Goal: Task Accomplishment & Management: Complete application form

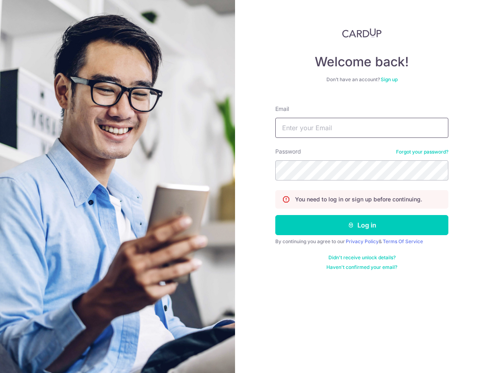
type input "[EMAIL_ADDRESS][DOMAIN_NAME]"
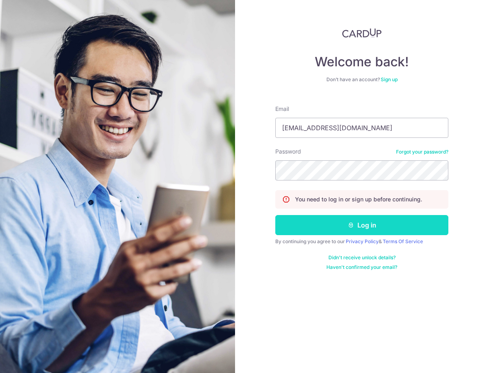
click at [367, 224] on button "Log in" at bounding box center [361, 225] width 173 height 20
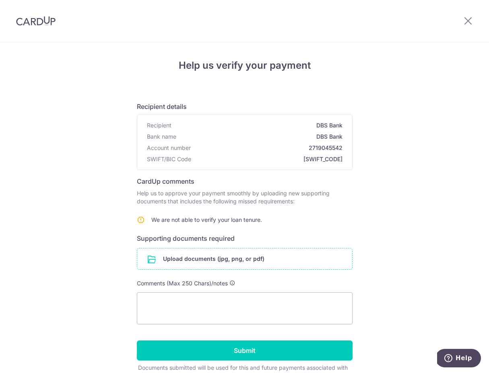
click at [206, 257] on input "file" at bounding box center [244, 258] width 215 height 21
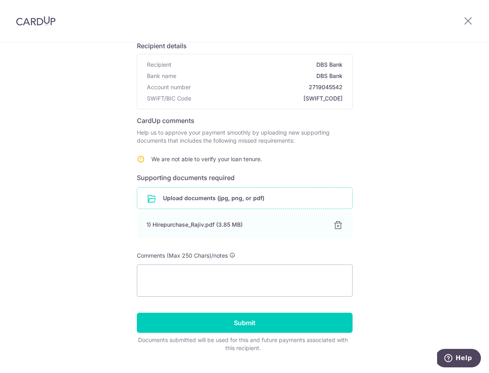
scroll to position [78, 0]
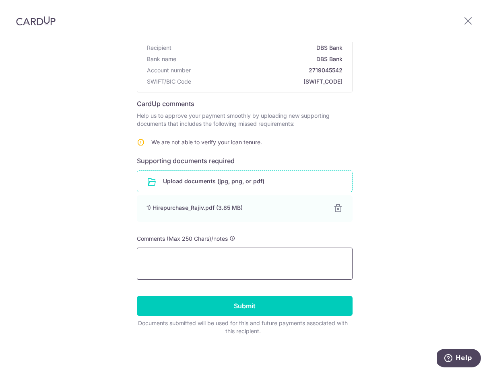
click at [285, 252] on textarea at bounding box center [245, 264] width 216 height 32
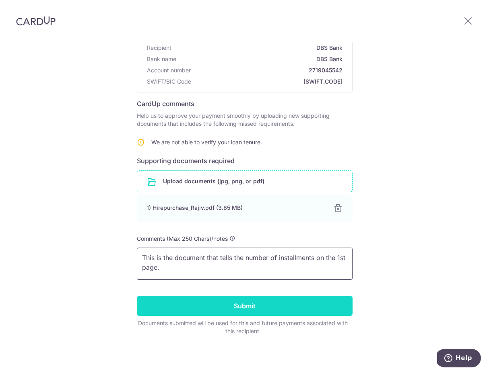
type textarea "This is the document that tells the number of installments on the 1st page."
click at [252, 306] on input "Submit" at bounding box center [245, 306] width 216 height 20
